Goal: Task Accomplishment & Management: Complete application form

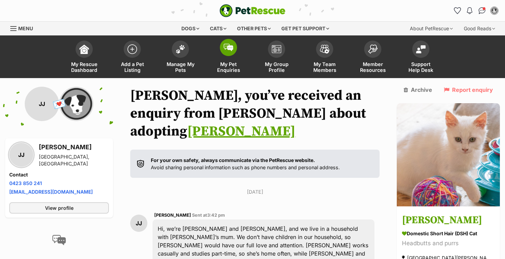
click at [225, 52] on span at bounding box center [228, 47] width 17 height 17
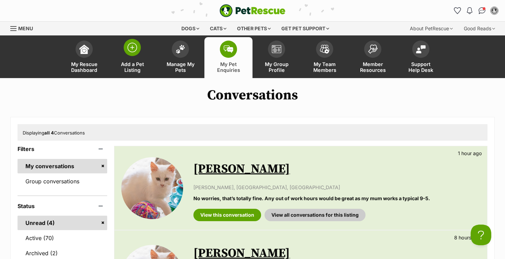
click at [130, 46] on img at bounding box center [132, 48] width 10 height 10
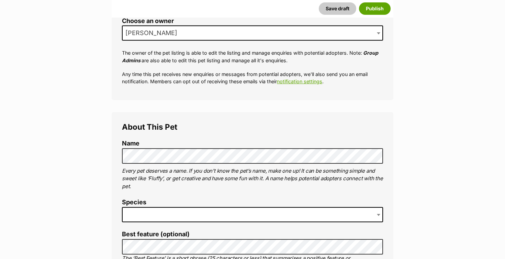
scroll to position [167, 0]
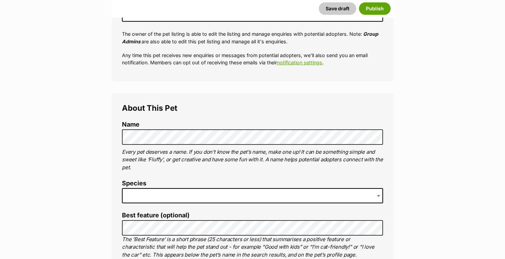
click at [149, 192] on span at bounding box center [252, 195] width 261 height 15
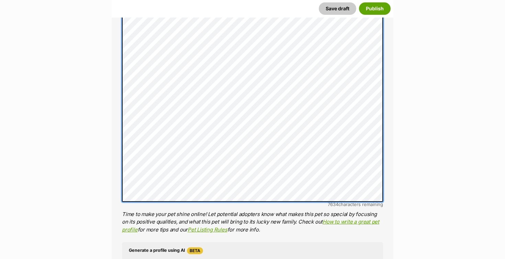
scroll to position [435, 0]
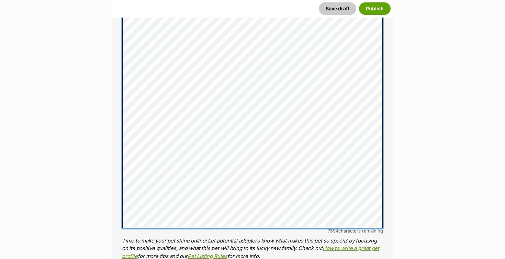
click at [116, 217] on div "About This Pet Name Henlo there, it looks like you might be using the pet name …" at bounding box center [253, 148] width 282 height 646
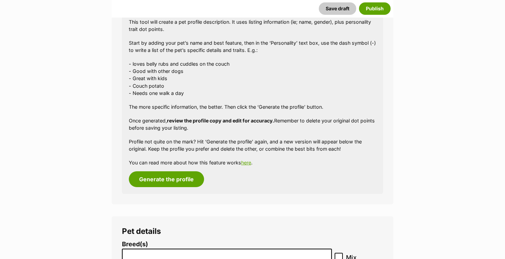
scroll to position [752, 0]
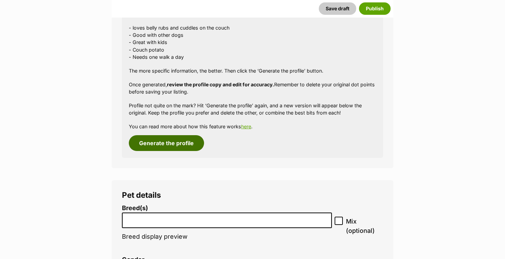
click at [162, 138] on button "Generate the profile" at bounding box center [166, 143] width 75 height 16
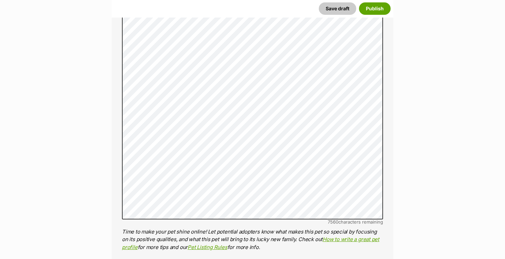
scroll to position [460, 0]
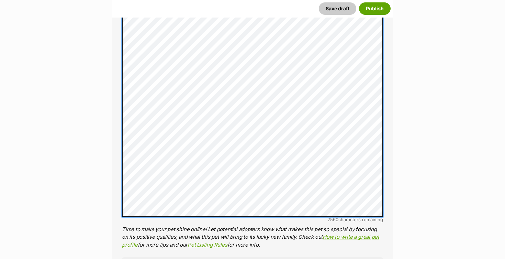
click at [121, 197] on div "About This Pet Name Henlo there, it looks like you might be using the pet name …" at bounding box center [253, 130] width 282 height 660
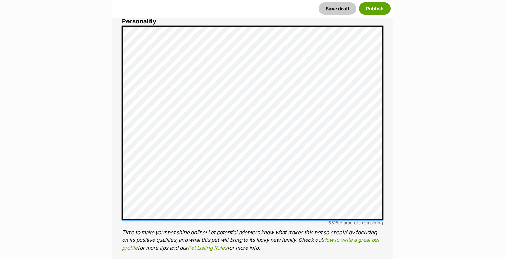
scroll to position [361, 0]
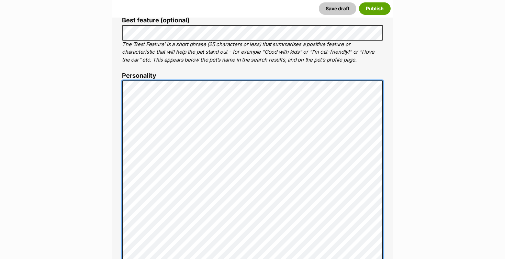
click at [118, 78] on div "About This Pet Name Henlo there, it looks like you might be using the pet name …" at bounding box center [253, 207] width 282 height 619
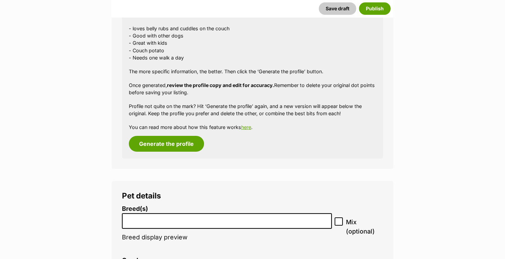
scroll to position [718, 0]
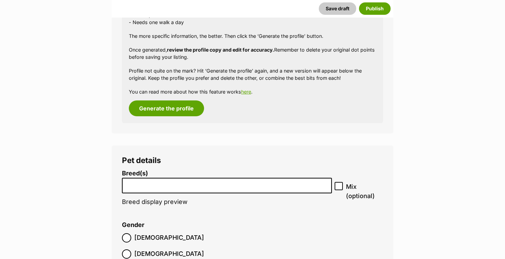
click at [140, 180] on input "search" at bounding box center [226, 183] width 205 height 7
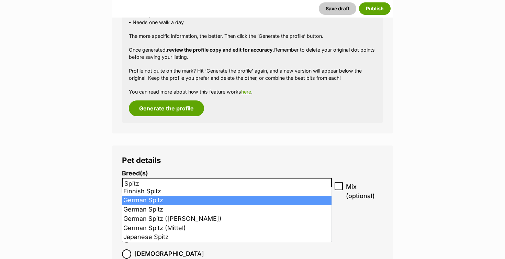
type input "Spitz"
select select "95"
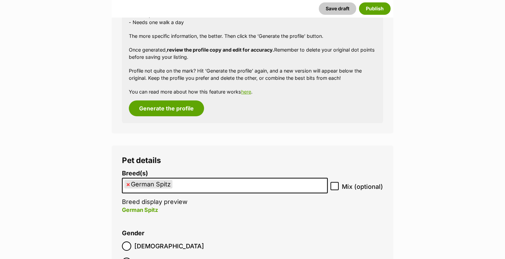
click at [190, 180] on ul "× German Spitz" at bounding box center [225, 185] width 204 height 14
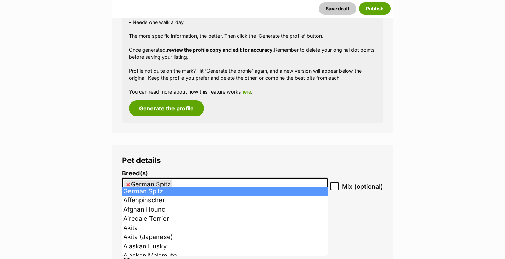
type input "x"
select select
type input "German Spitz"
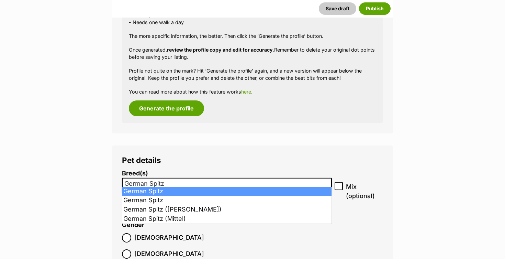
select select "95"
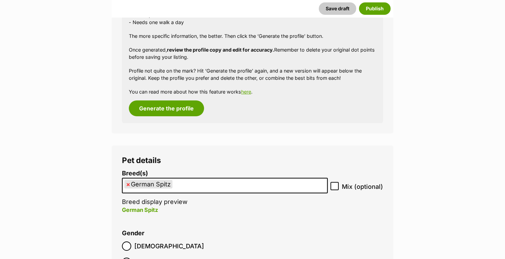
click at [336, 184] on icon at bounding box center [335, 185] width 4 height 3
click at [336, 182] on input "Mix (optional)" at bounding box center [334, 186] width 8 height 8
checkbox input "true"
click at [258, 178] on ul "× German Spitz" at bounding box center [225, 185] width 204 height 14
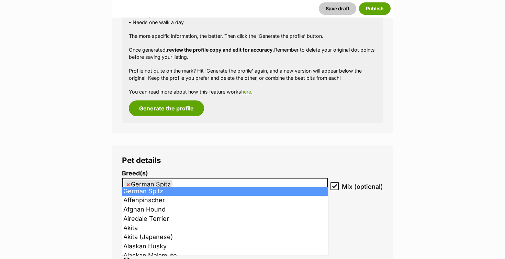
type input "x"
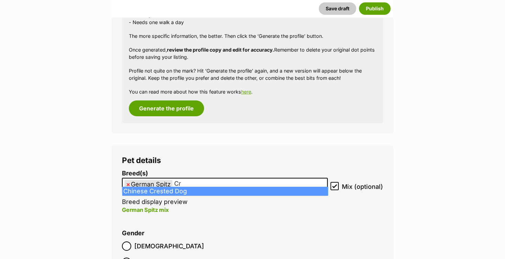
type input "C"
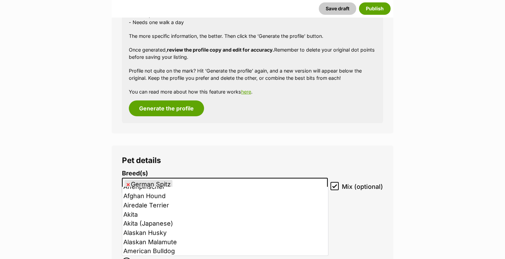
scroll to position [48, 0]
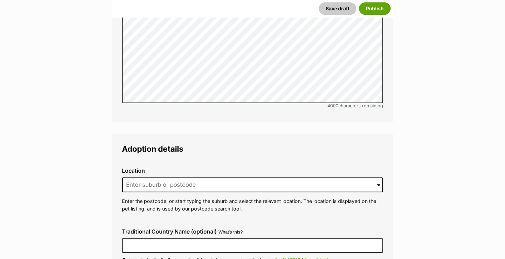
scroll to position [1484, 0]
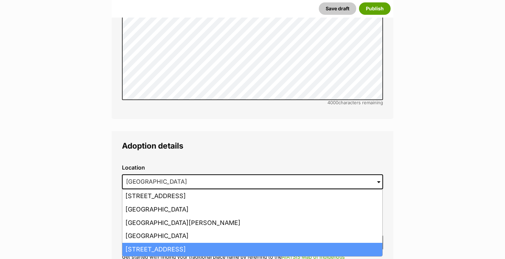
click at [135, 243] on li "Box Hill North, Victoria, 3129" at bounding box center [252, 249] width 260 height 13
type input "Box Hill North, Victoria, 3129"
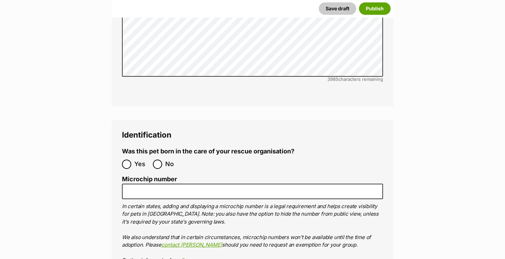
scroll to position [2159, 0]
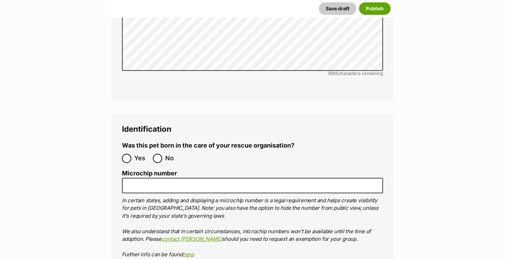
click at [159, 154] on input "No" at bounding box center [157, 158] width 9 height 9
radio input "true"
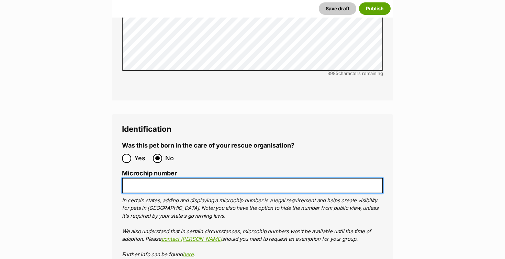
click at [151, 178] on input "Microchip number" at bounding box center [252, 185] width 261 height 15
paste input "956000016686464"
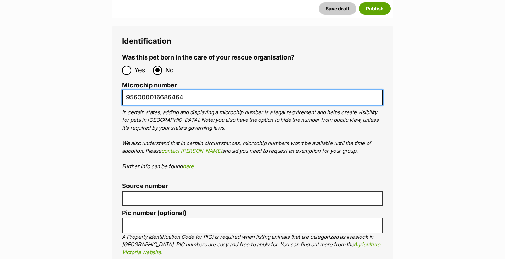
scroll to position [2256, 0]
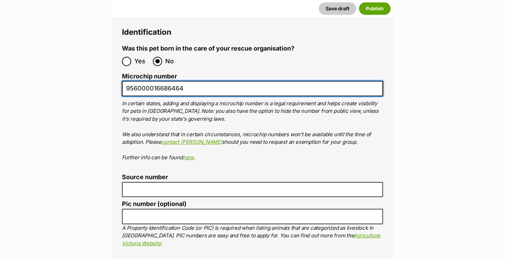
type input "956000016686464"
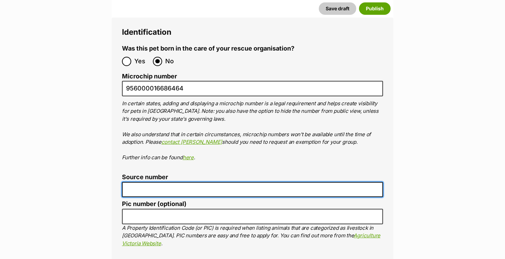
click at [268, 182] on input "Source number" at bounding box center [252, 189] width 261 height 15
type input "RE278379"
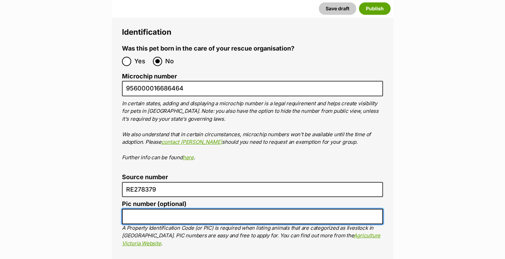
click at [285, 209] on input "Pic number (optional)" at bounding box center [252, 216] width 261 height 15
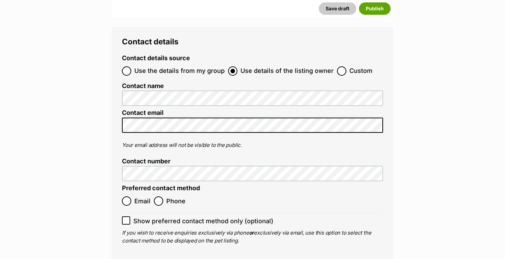
scroll to position [2595, 0]
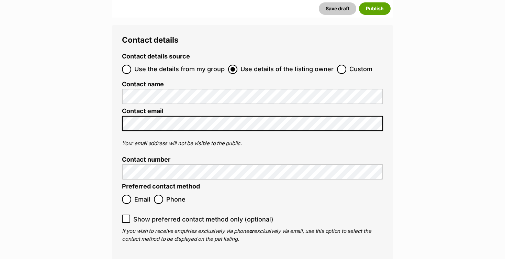
click at [129, 194] on input "Email" at bounding box center [126, 198] width 9 height 9
radio input "true"
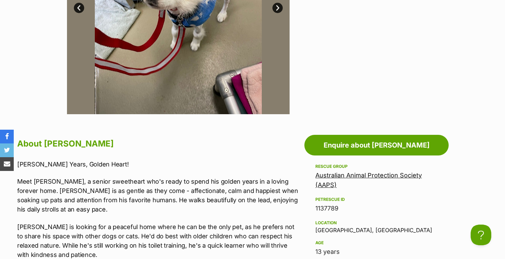
scroll to position [297, 0]
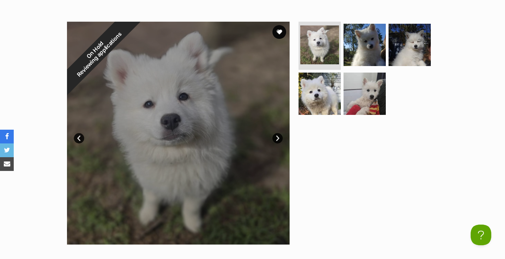
scroll to position [162, 0]
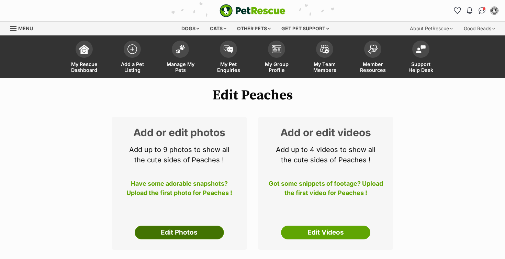
click at [192, 225] on link "Edit Photos" at bounding box center [179, 232] width 89 height 14
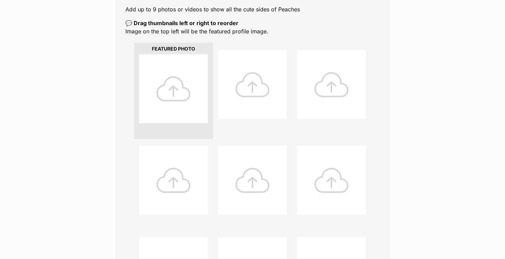
scroll to position [137, 0]
click at [174, 98] on div at bounding box center [173, 87] width 69 height 69
click at [174, 94] on div at bounding box center [173, 87] width 69 height 69
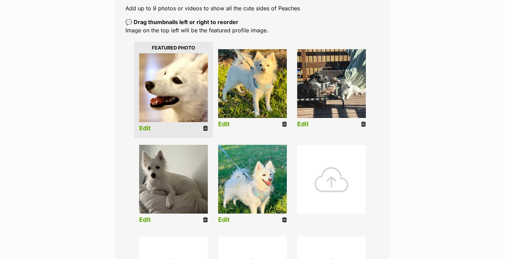
click at [248, 179] on img at bounding box center [252, 179] width 69 height 69
click at [225, 219] on link "Edit" at bounding box center [224, 219] width 12 height 7
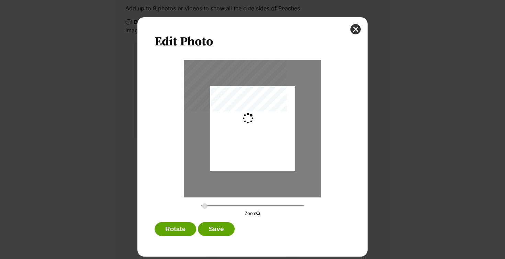
scroll to position [0, 0]
type input "0.2744"
drag, startPoint x: 256, startPoint y: 152, endPoint x: 256, endPoint y: 148, distance: 4.1
click at [256, 148] on div "Dialog Window - Close (Press escape to close)" at bounding box center [252, 124] width 85 height 113
click at [217, 228] on button "Save" at bounding box center [216, 229] width 36 height 14
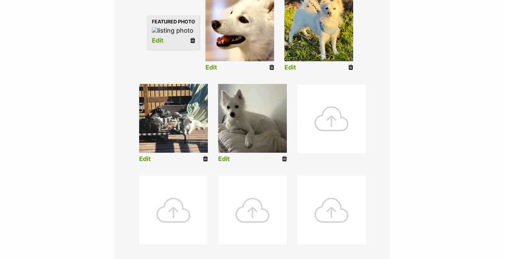
scroll to position [192, 0]
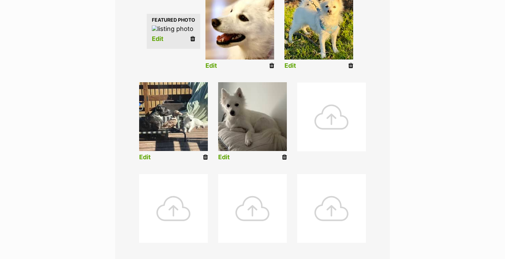
click at [353, 69] on icon at bounding box center [350, 66] width 5 height 6
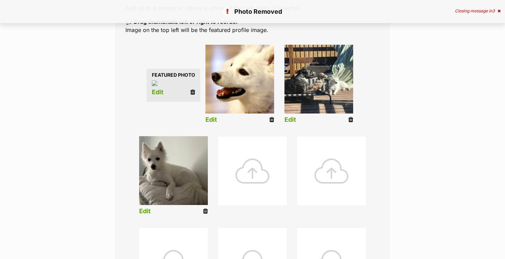
scroll to position [139, 0]
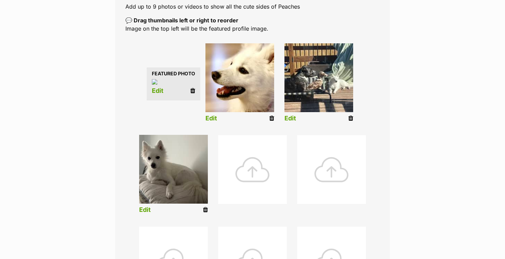
click at [252, 175] on div at bounding box center [252, 169] width 69 height 69
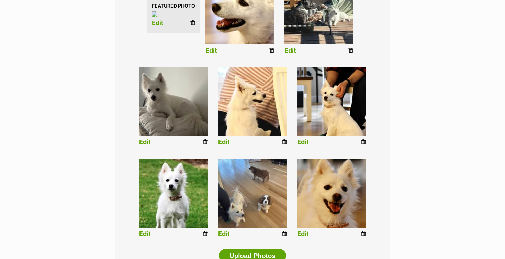
scroll to position [210, 0]
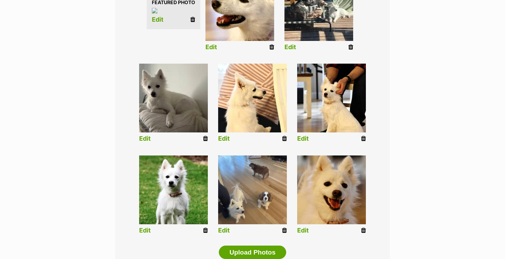
click at [144, 234] on link "Edit" at bounding box center [145, 230] width 12 height 7
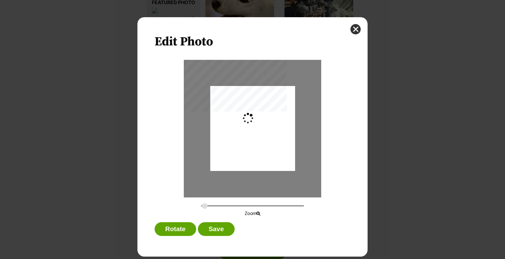
scroll to position [0, 0]
type input "0.4117"
click at [257, 141] on div "Dialog Window - Close (Press escape to close)" at bounding box center [254, 128] width 127 height 85
click at [214, 237] on div "Rotate Save" at bounding box center [253, 230] width 196 height 17
click at [216, 228] on button "Save" at bounding box center [216, 229] width 36 height 14
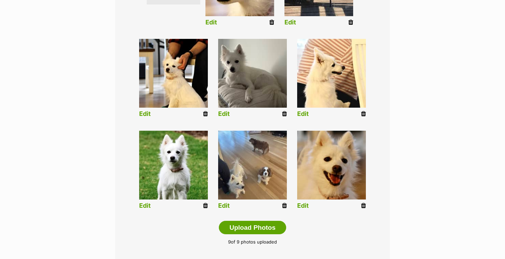
scroll to position [257, 0]
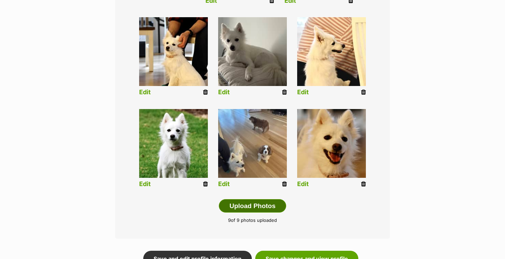
click at [244, 213] on button "Upload Photos" at bounding box center [252, 206] width 67 height 14
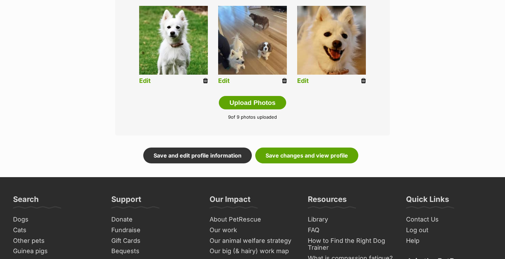
scroll to position [376, 0]
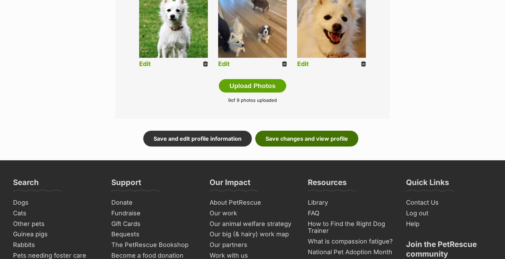
click at [315, 146] on link "Save changes and view profile" at bounding box center [306, 139] width 103 height 16
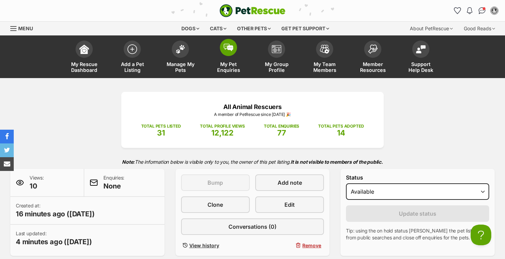
click at [228, 47] on img at bounding box center [229, 48] width 10 height 8
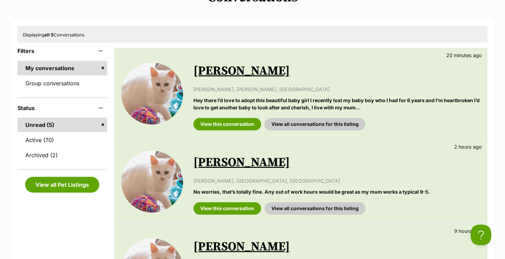
scroll to position [99, 0]
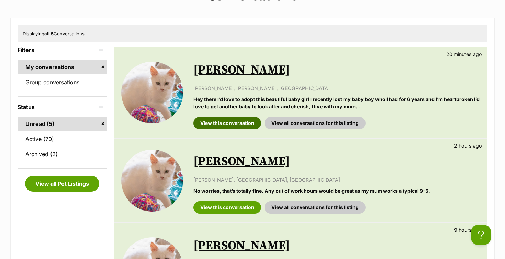
click at [238, 124] on link "View this conversation" at bounding box center [227, 123] width 68 height 12
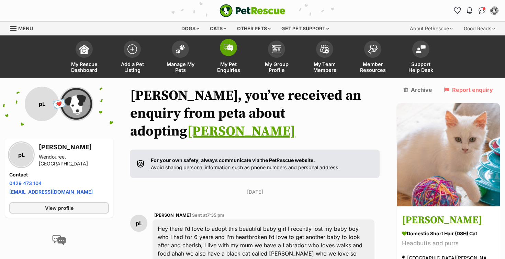
click at [233, 54] on span at bounding box center [228, 47] width 17 height 17
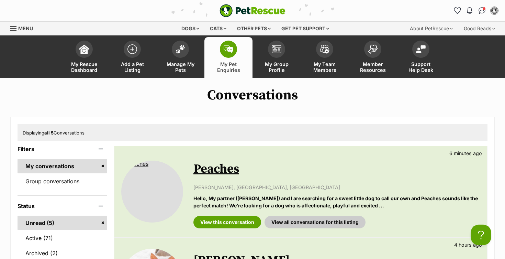
click at [216, 170] on link "Peaches" at bounding box center [216, 168] width 46 height 15
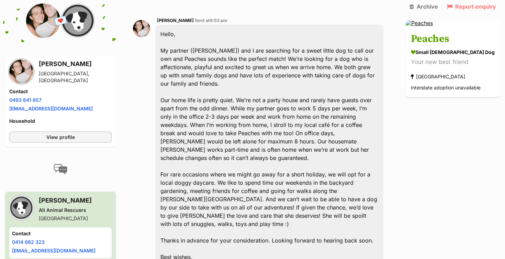
scroll to position [205, 0]
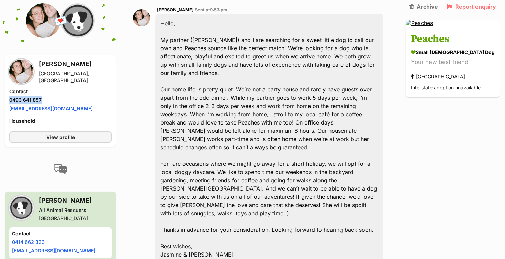
drag, startPoint x: 46, startPoint y: 97, endPoint x: 7, endPoint y: 99, distance: 39.5
click at [7, 99] on div "[PERSON_NAME] [GEOGRAPHIC_DATA], [GEOGRAPHIC_DATA] Contact Phone number Phone n…" at bounding box center [60, 101] width 111 height 92
copy link "0493 641 857"
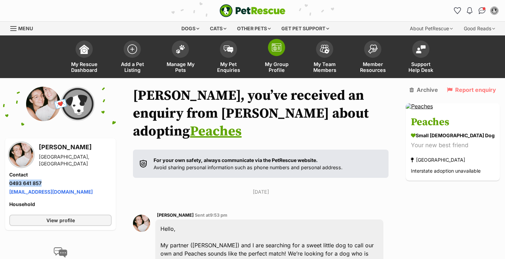
scroll to position [0, 0]
click at [230, 52] on span at bounding box center [228, 47] width 17 height 17
